Goal: Task Accomplishment & Management: Manage account settings

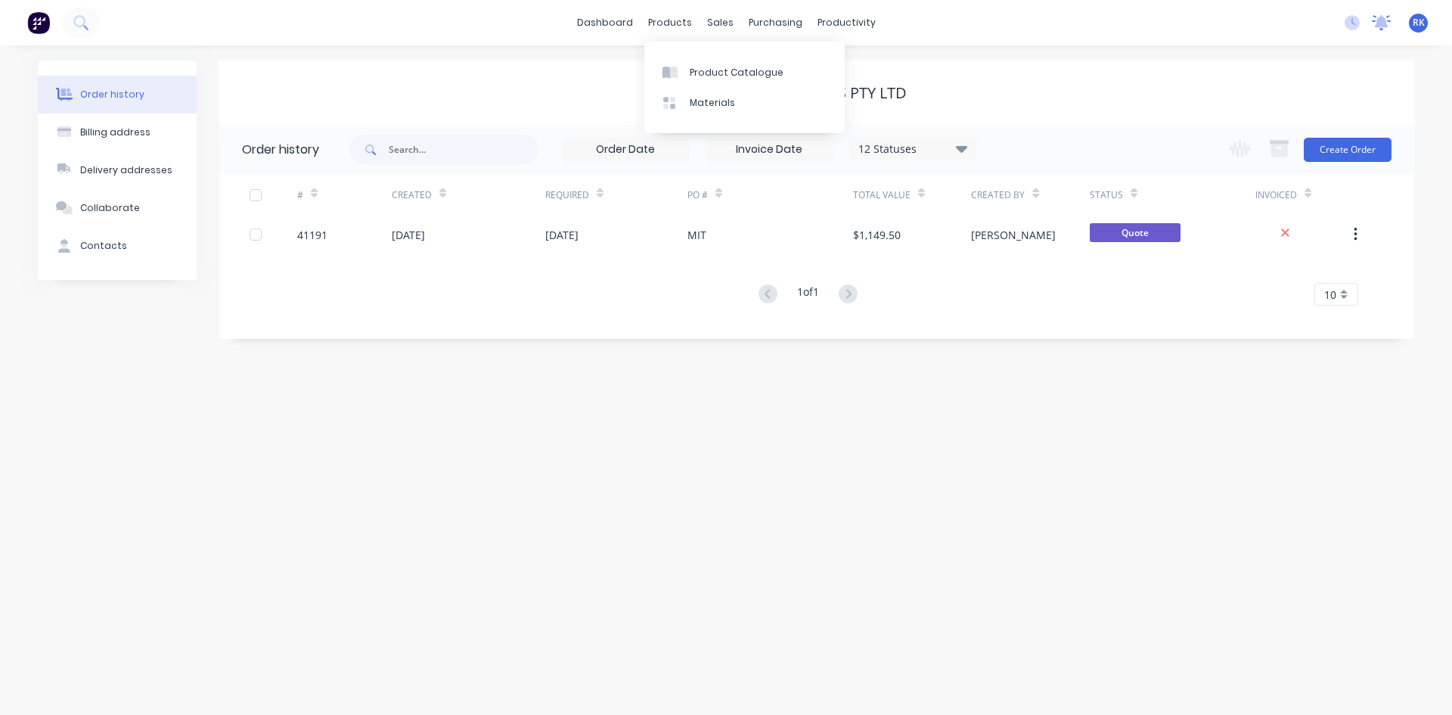
click at [1382, 23] on icon at bounding box center [1382, 21] width 14 height 12
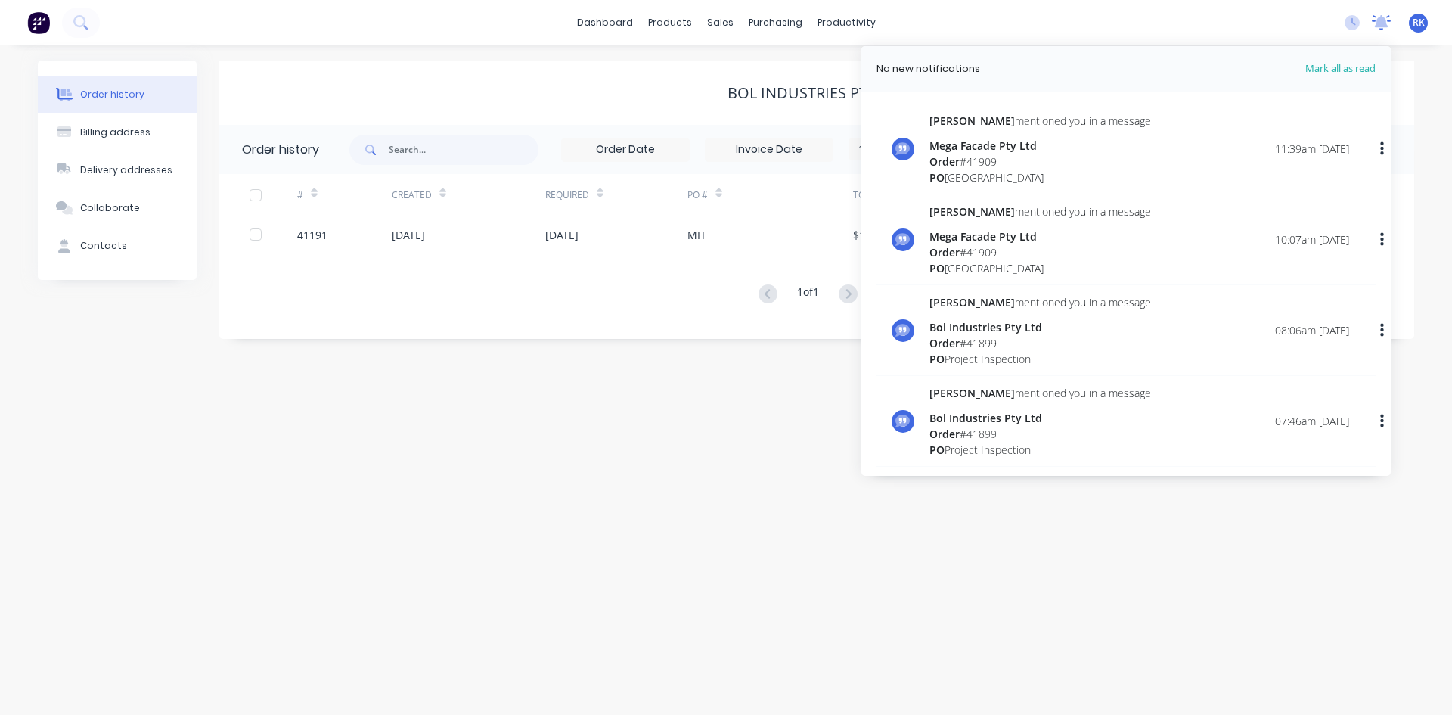
click at [1383, 24] on icon at bounding box center [1382, 21] width 14 height 12
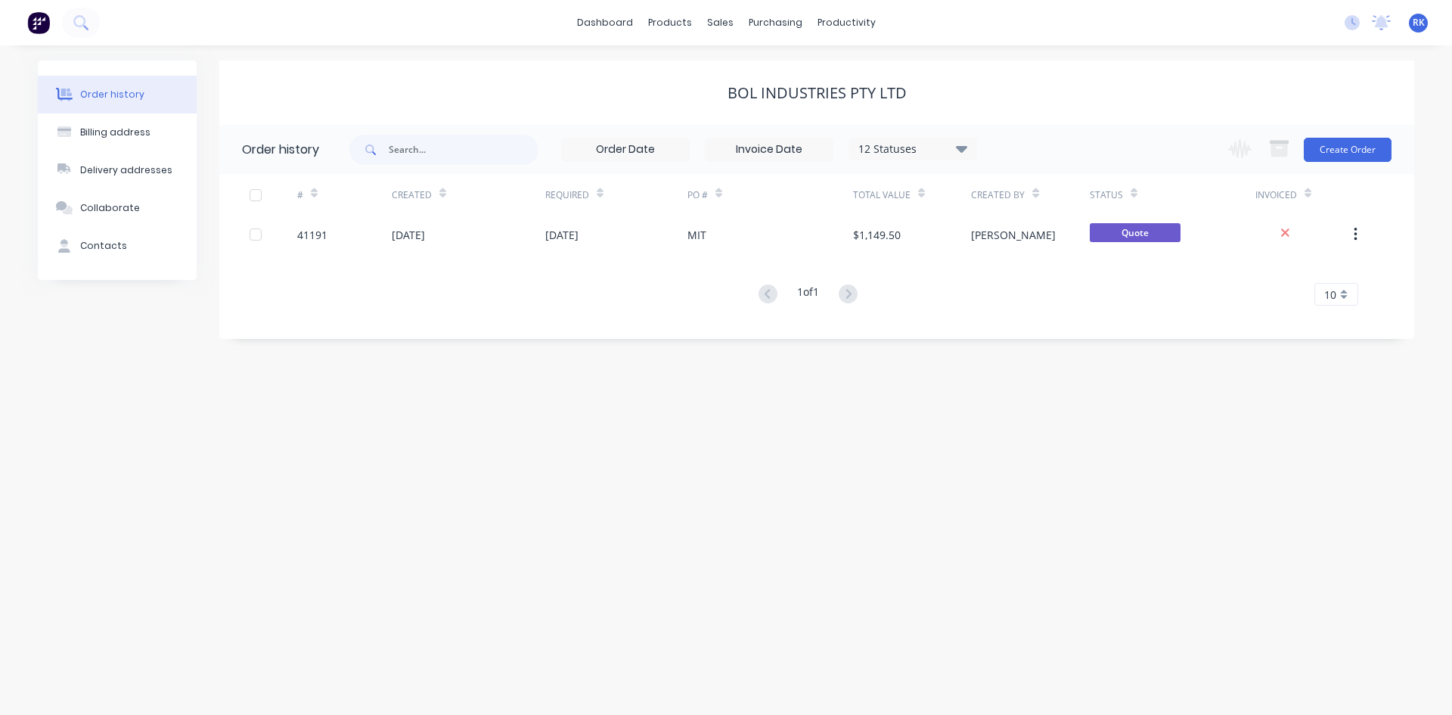
click at [1124, 48] on div "Order history Billing address Delivery addresses Collaborate Contacts Bol Indus…" at bounding box center [726, 379] width 1452 height 669
click at [1158, 33] on div "dashboard products sales purchasing productivity dashboard products Product Cat…" at bounding box center [726, 22] width 1452 height 45
click at [1387, 27] on icon at bounding box center [1381, 22] width 19 height 15
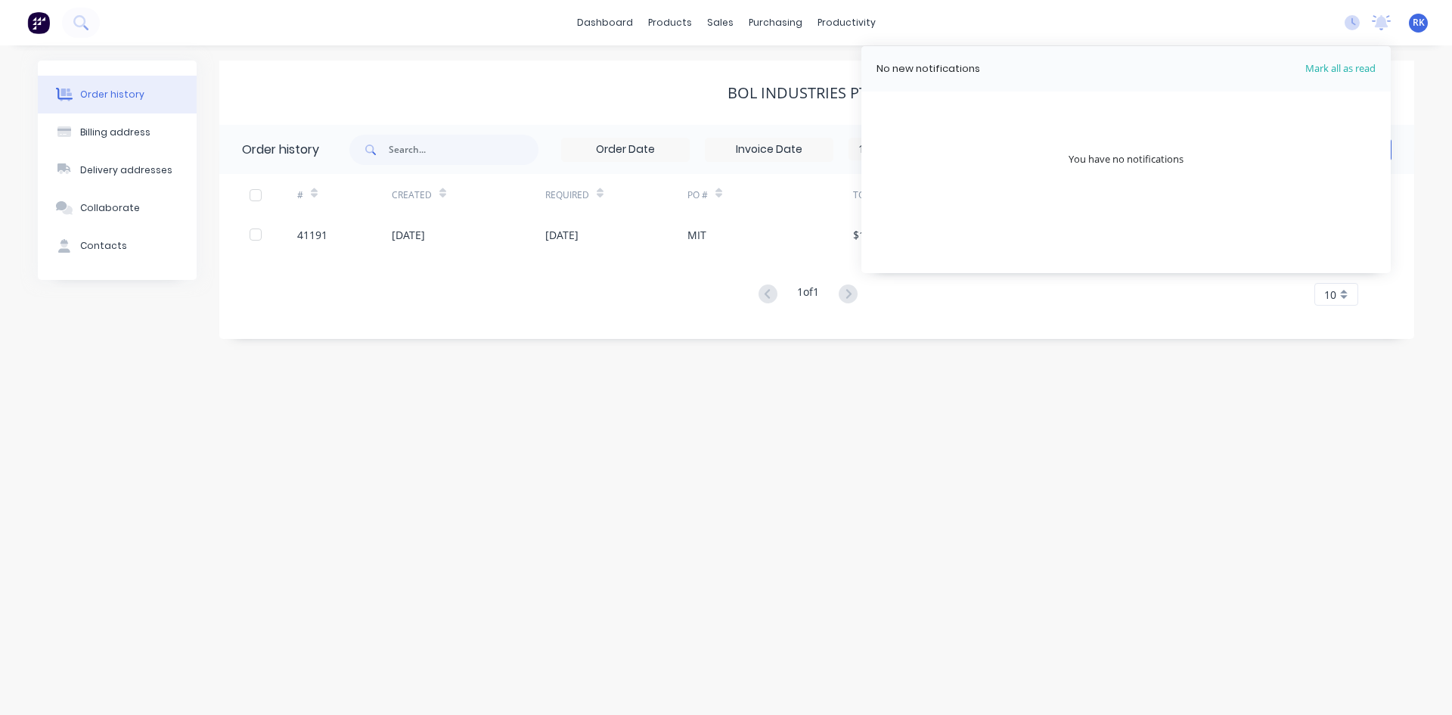
click at [1331, 22] on div "dashboard products sales purchasing productivity dashboard products Product Cat…" at bounding box center [726, 22] width 1452 height 45
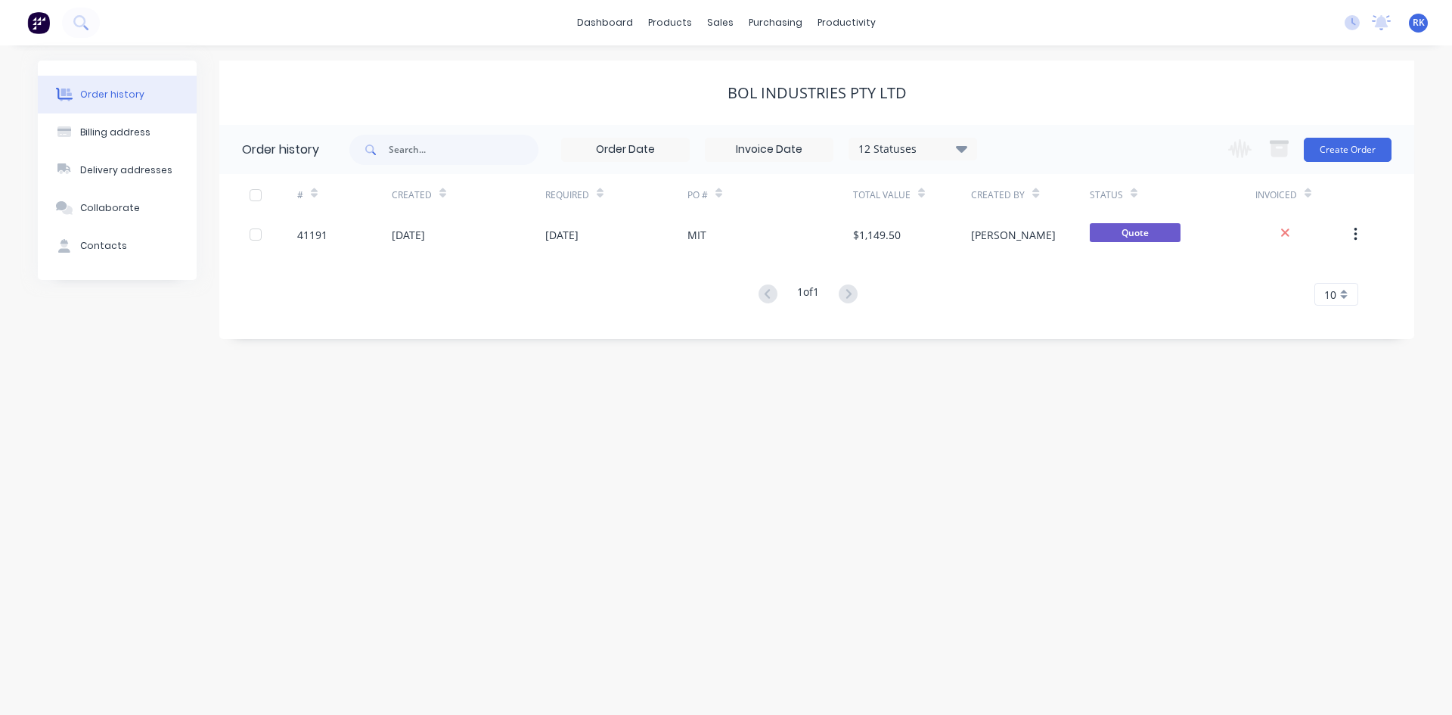
click at [426, 477] on div "Order history Billing address Delivery addresses Collaborate Contacts Bol Indus…" at bounding box center [726, 379] width 1452 height 669
click at [1382, 21] on icon at bounding box center [1382, 21] width 14 height 12
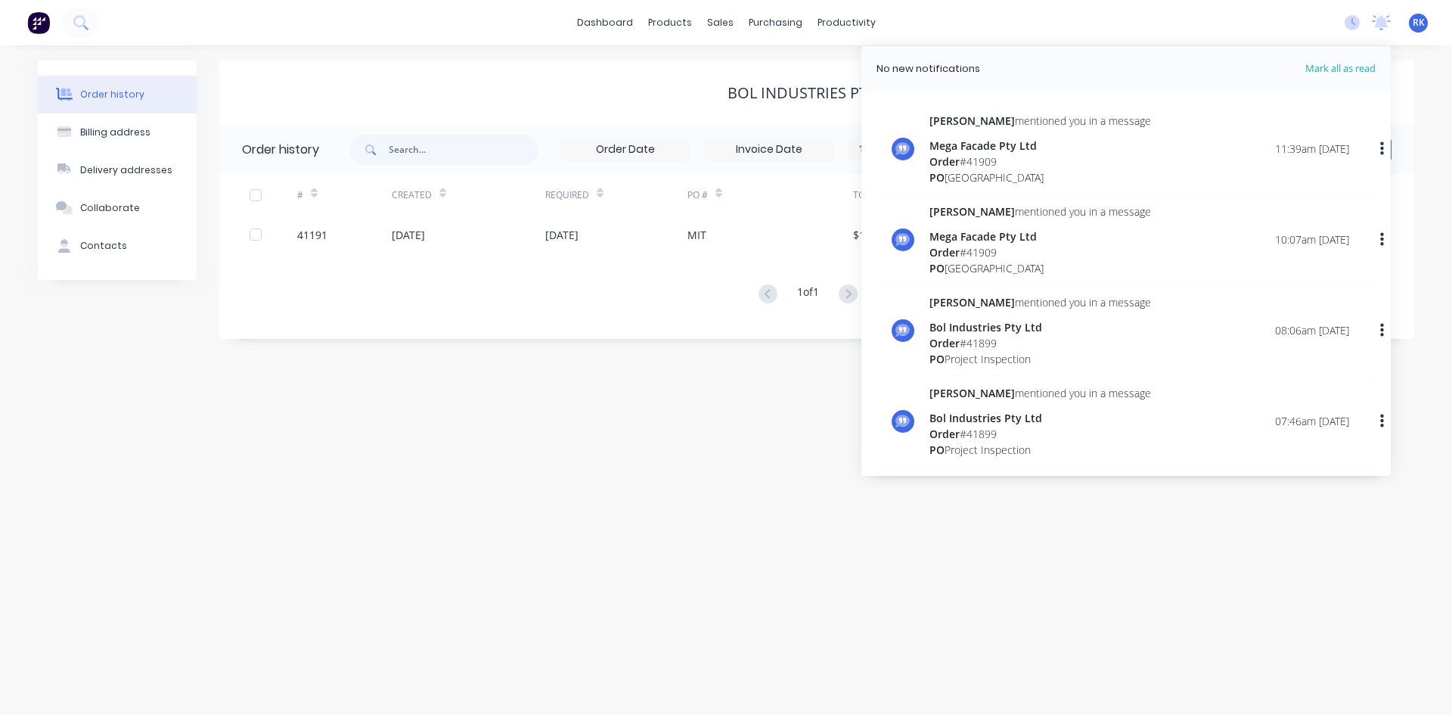
drag, startPoint x: 616, startPoint y: 383, endPoint x: 553, endPoint y: 321, distance: 88.2
click at [616, 378] on div "Order history Billing address Delivery addresses Collaborate Contacts Bol Indus…" at bounding box center [726, 379] width 1452 height 669
